Goal: Ask a question: Seek information or help from site administrators or community

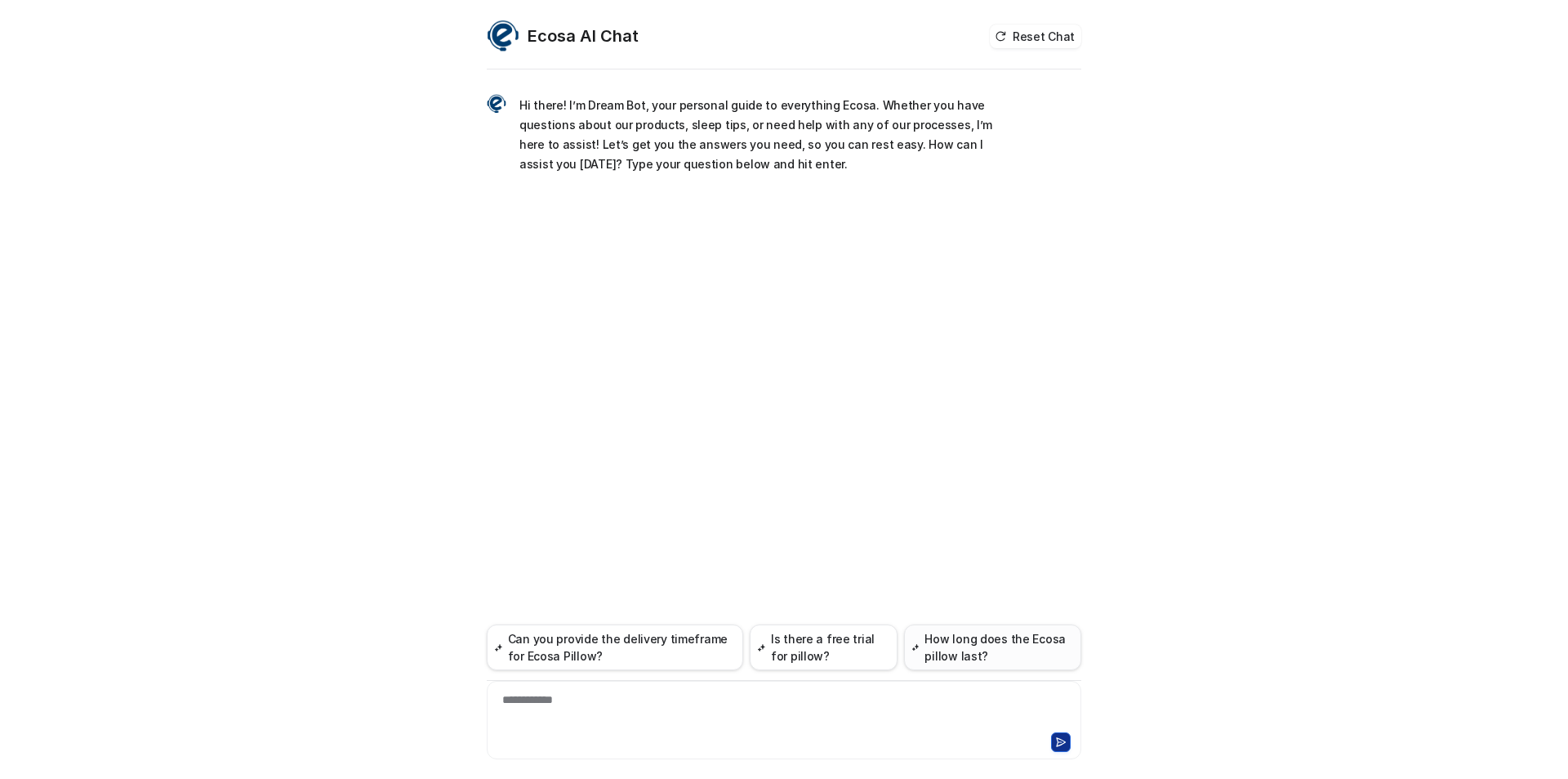
click at [938, 650] on button "How long does the Ecosa pillow last?" at bounding box center [992, 647] width 177 height 46
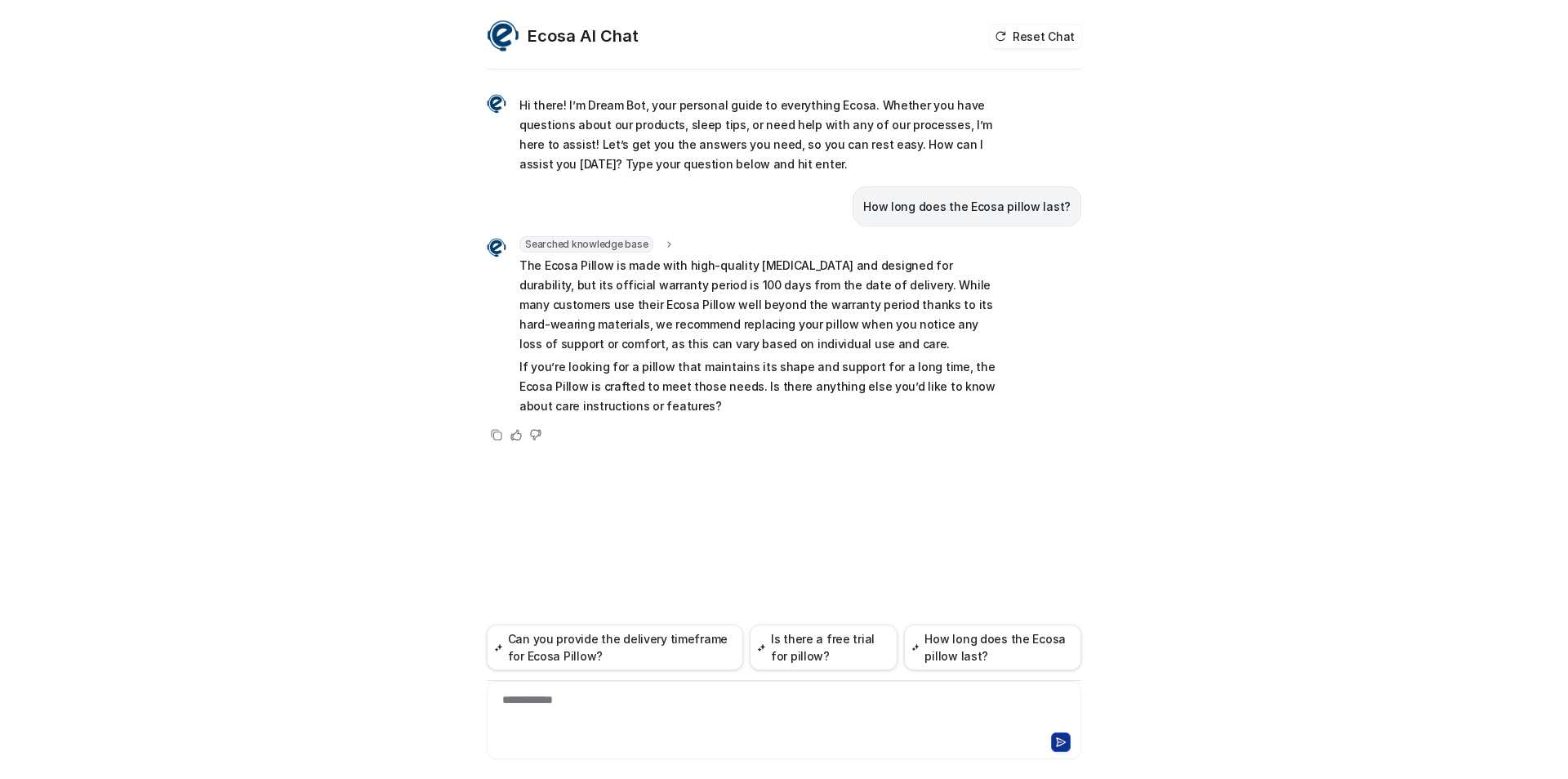
click at [578, 735] on div at bounding box center [784, 740] width 586 height 23
click at [578, 714] on div "**********" at bounding box center [784, 709] width 586 height 38
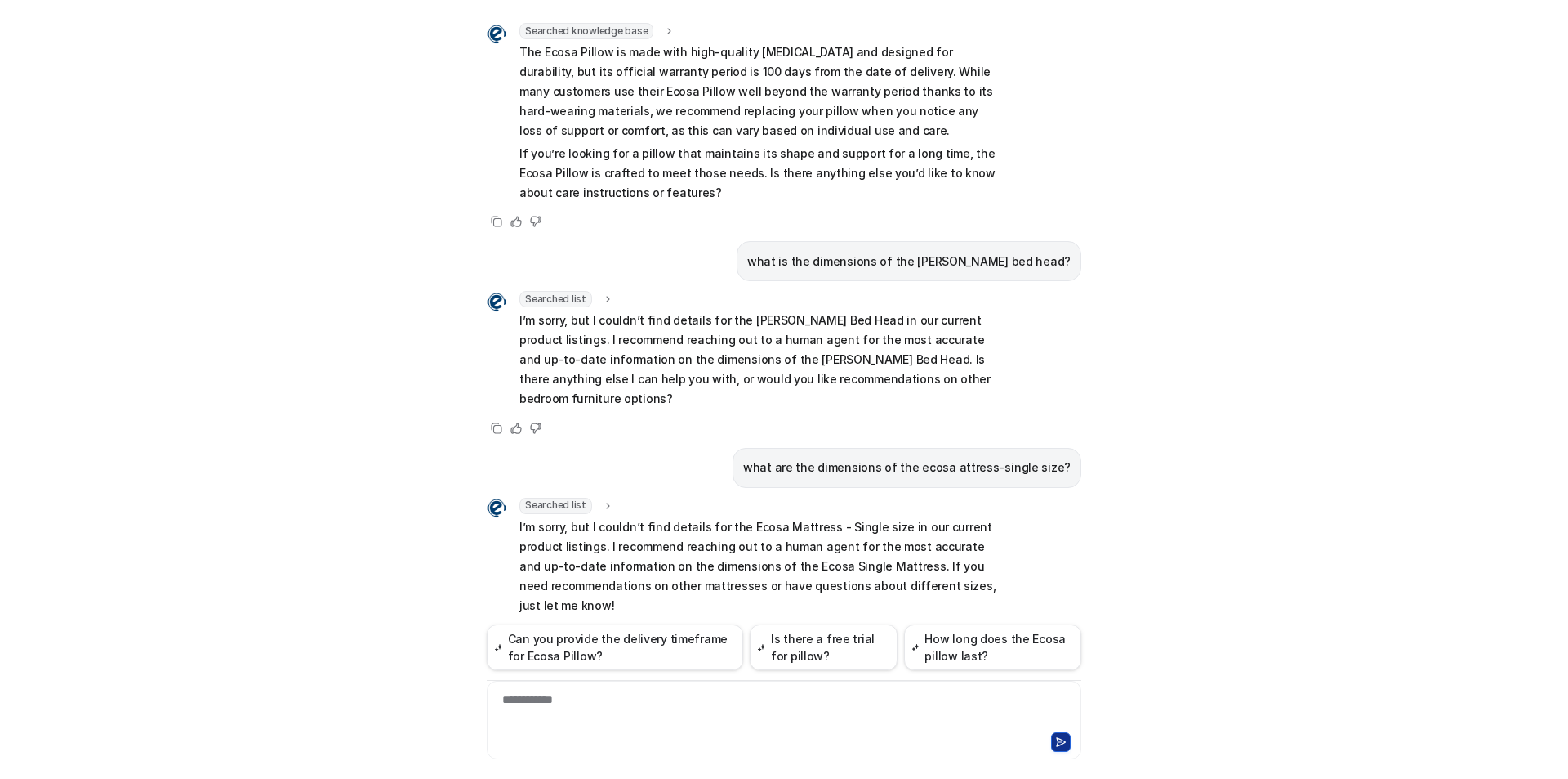
scroll to position [180, 0]
